Goal: Task Accomplishment & Management: Complete application form

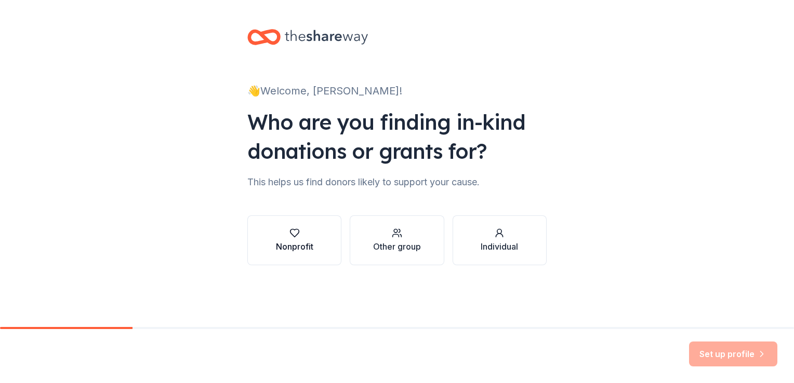
click at [299, 232] on icon "button" at bounding box center [294, 234] width 9 height 8
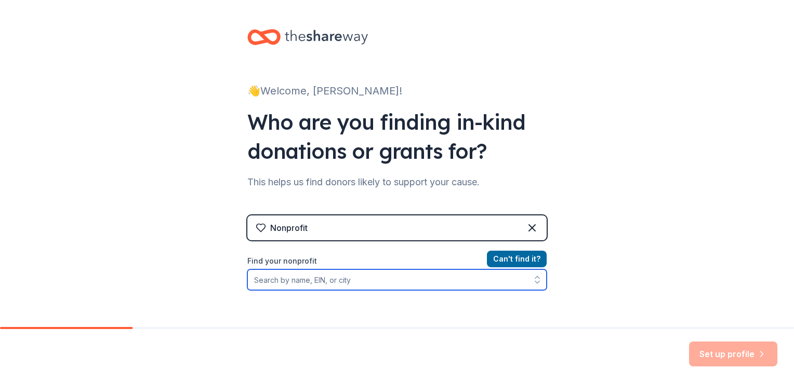
click at [340, 279] on input "Find your nonprofit" at bounding box center [396, 280] width 299 height 21
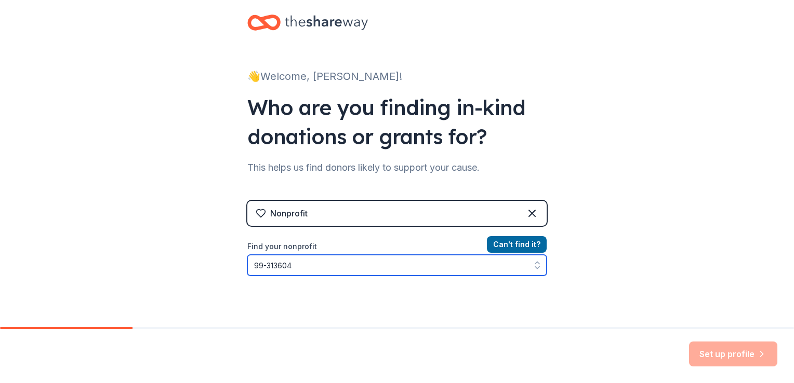
type input "99-3136043"
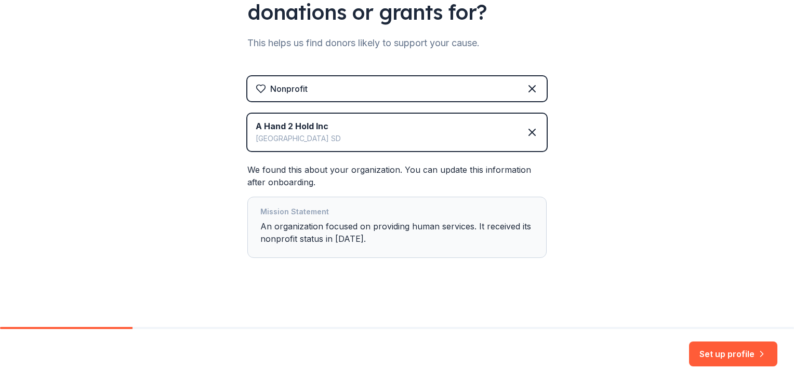
scroll to position [140, 0]
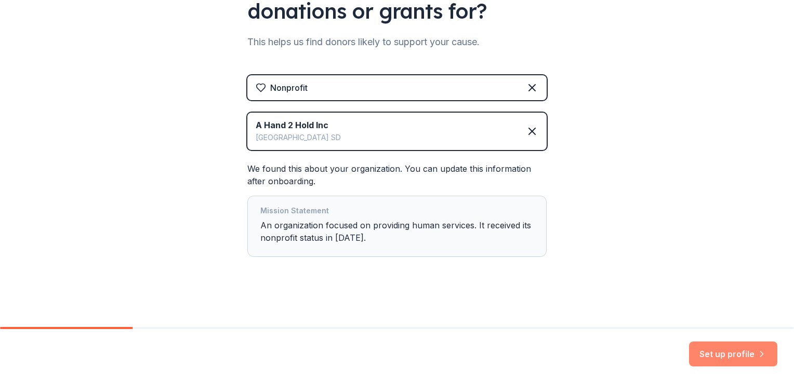
click at [722, 351] on button "Set up profile" at bounding box center [733, 354] width 88 height 25
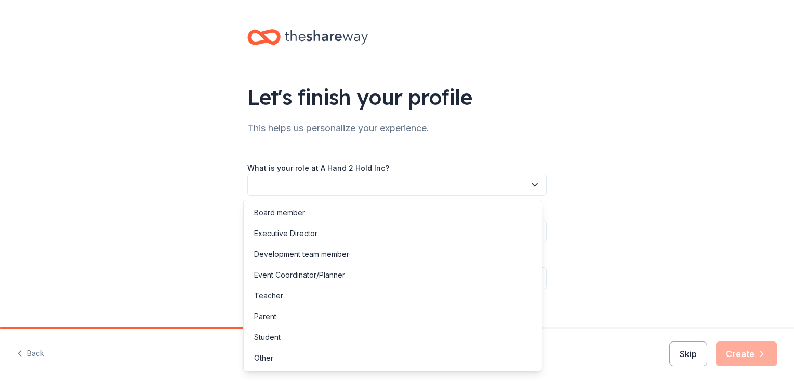
click at [532, 178] on button "button" at bounding box center [396, 185] width 299 height 22
click at [378, 358] on div "Other" at bounding box center [393, 358] width 294 height 21
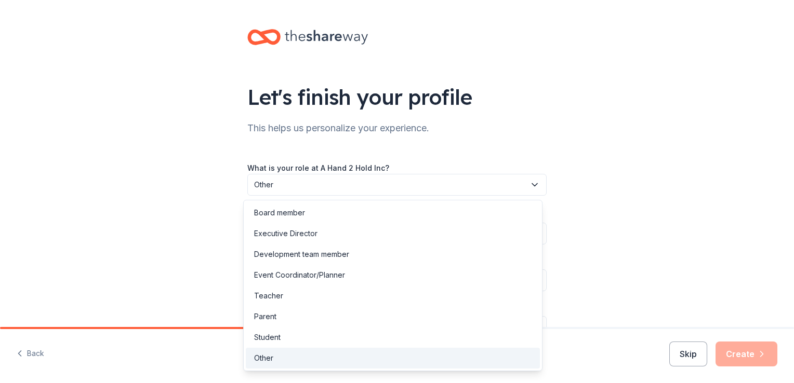
click at [532, 181] on icon "button" at bounding box center [534, 185] width 10 height 10
click at [352, 323] on div "Parent" at bounding box center [393, 316] width 294 height 21
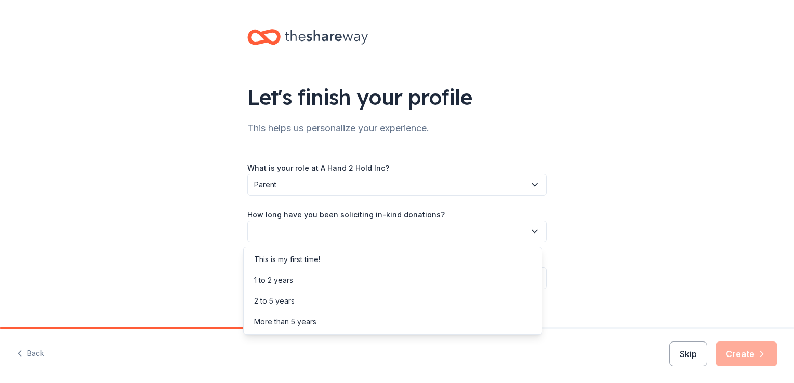
click at [534, 230] on icon "button" at bounding box center [534, 231] width 10 height 10
click at [494, 261] on div "This is my first time!" at bounding box center [393, 259] width 294 height 21
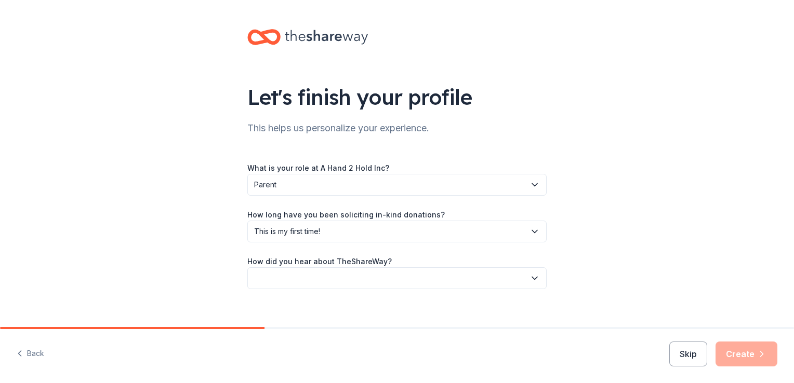
click at [533, 279] on icon "button" at bounding box center [534, 278] width 10 height 10
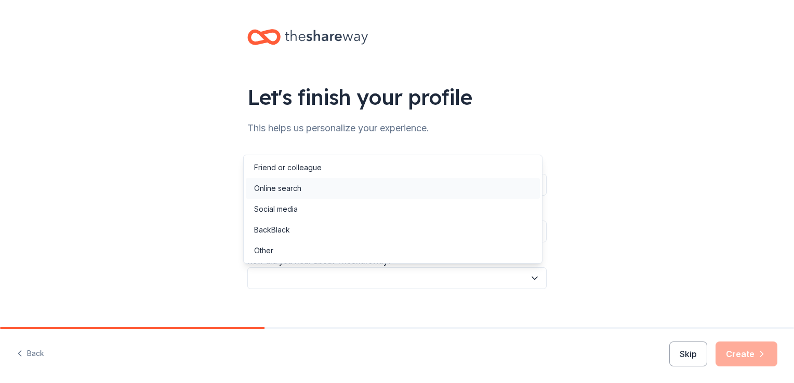
click at [418, 195] on div "Online search" at bounding box center [393, 188] width 294 height 21
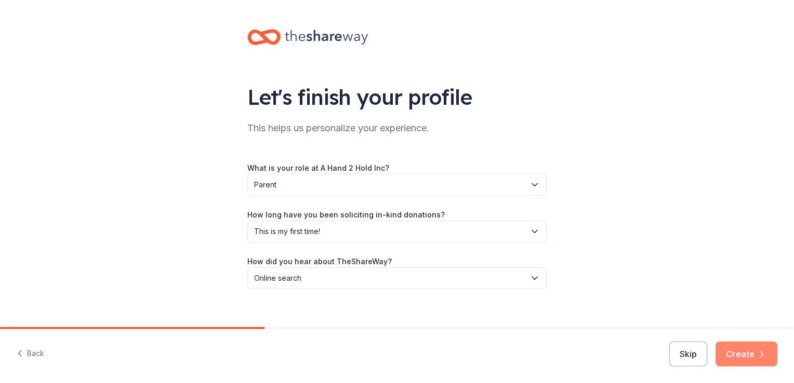
click at [738, 348] on button "Create" at bounding box center [746, 354] width 62 height 25
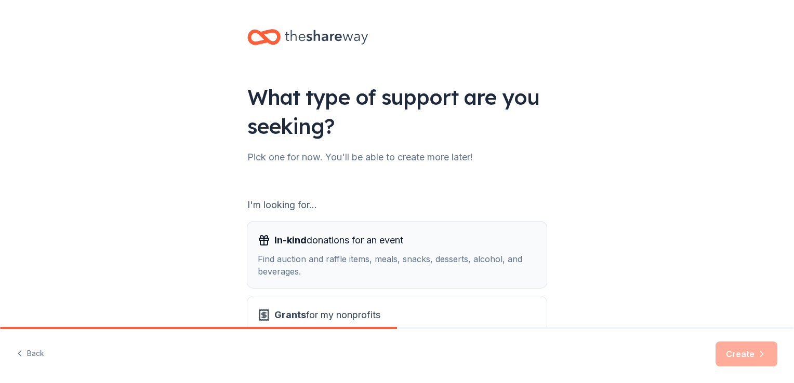
click at [415, 254] on div "Find auction and raffle items, meals, snacks, desserts, alcohol, and beverages." at bounding box center [397, 265] width 278 height 25
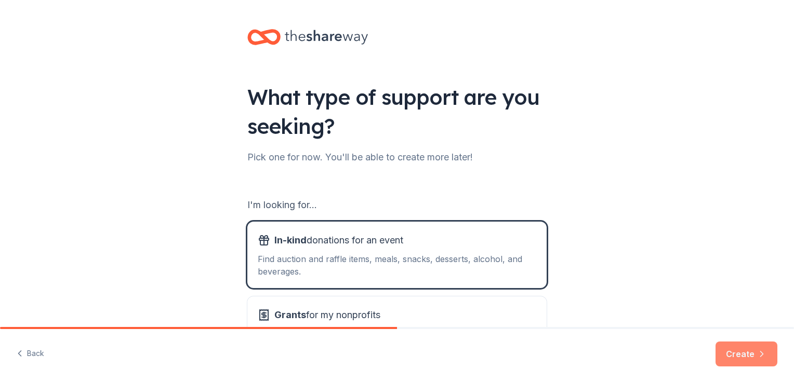
click at [735, 352] on button "Create" at bounding box center [746, 354] width 62 height 25
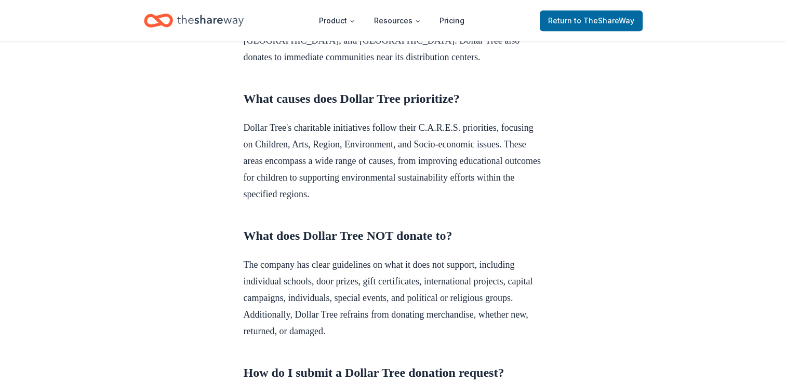
scroll to position [681, 0]
